Goal: Find specific page/section: Find specific page/section

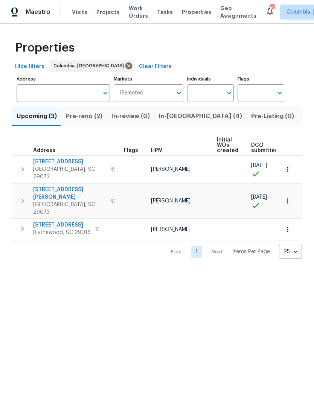
click at [21, 224] on icon "button" at bounding box center [22, 228] width 9 height 9
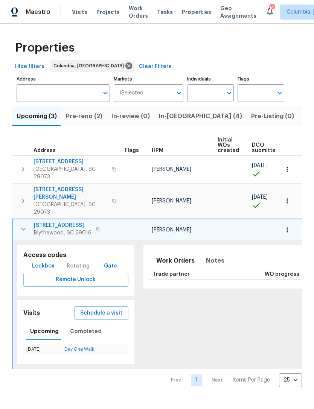
click at [44, 222] on span "738 Pebblebranch Ln" at bounding box center [63, 226] width 58 height 8
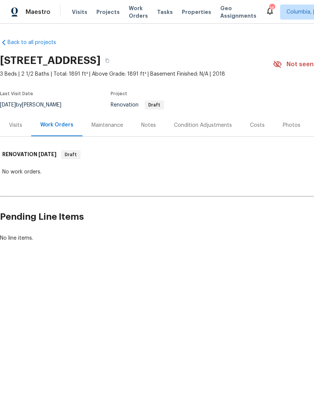
click at [12, 125] on div "Visits" at bounding box center [15, 126] width 13 height 8
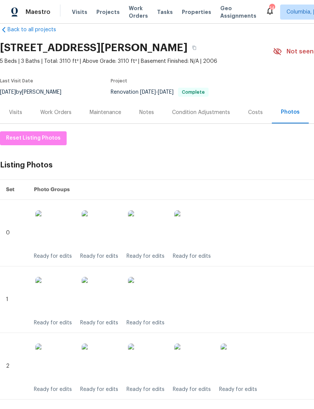
scroll to position [13, 0]
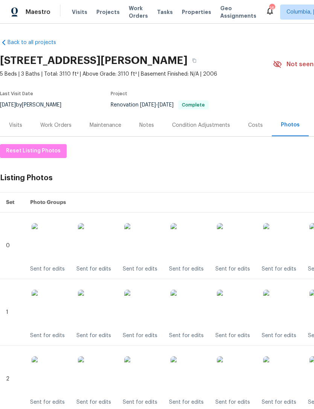
click at [108, 126] on div "Maintenance" at bounding box center [106, 126] width 32 height 8
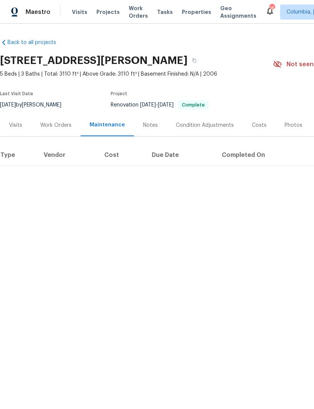
click at [151, 128] on div "Notes" at bounding box center [150, 126] width 15 height 8
